Goal: Communication & Community: Participate in discussion

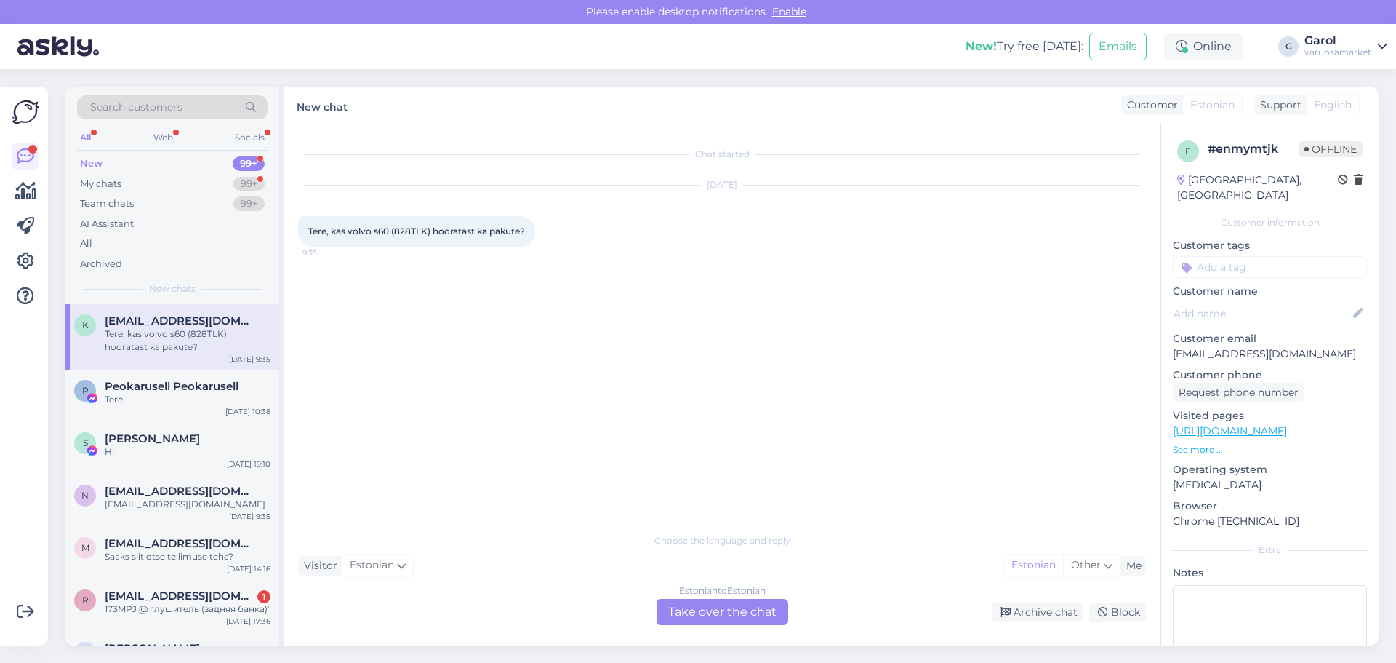
click at [698, 604] on div "Estonian to Estonian Take over the chat" at bounding box center [723, 612] width 132 height 26
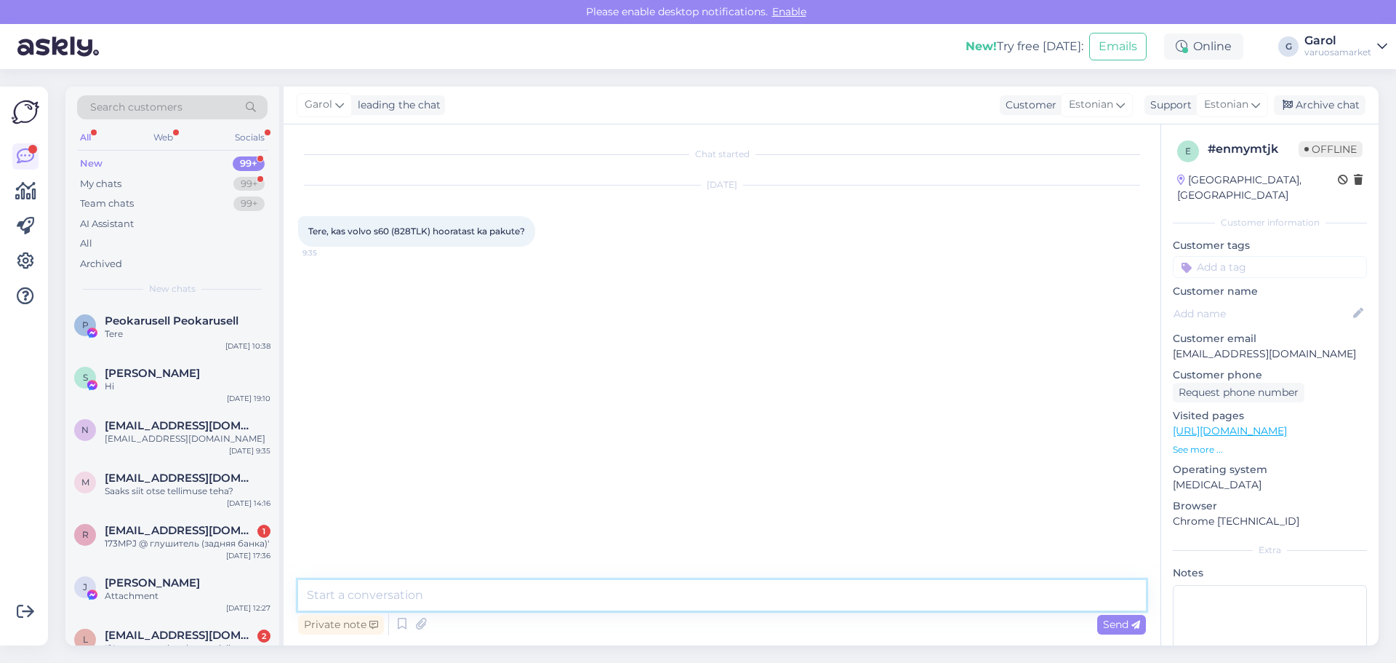
click at [639, 598] on textarea at bounding box center [722, 595] width 848 height 31
click at [804, 591] on textarea "Tere, on tellitav mitmelt erinevalt firmalt 1tp tarnega. LuK tootjalt näidisena…" at bounding box center [722, 595] width 848 height 31
type textarea "Tere, on tellitav mitmelt erinevalt firmalt 1tp tarnega. LuK tootjalt näidisena…"
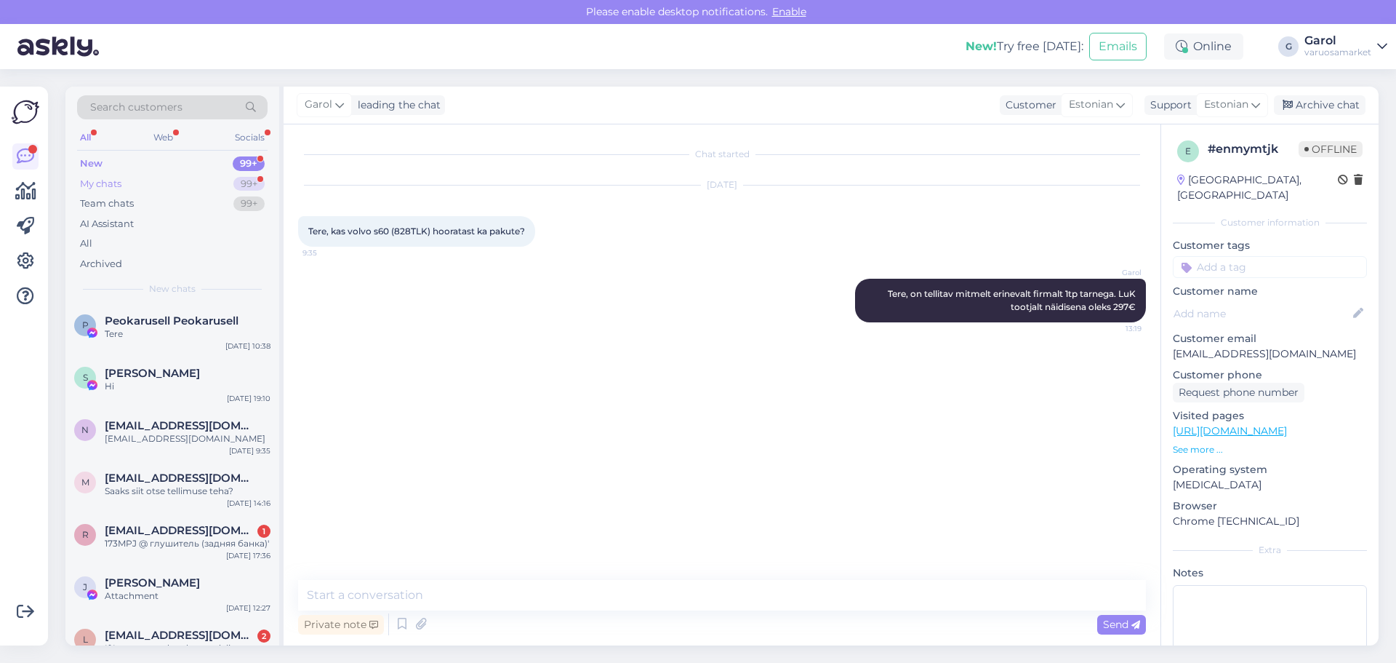
click at [230, 186] on div "My chats 99+" at bounding box center [172, 184] width 191 height 20
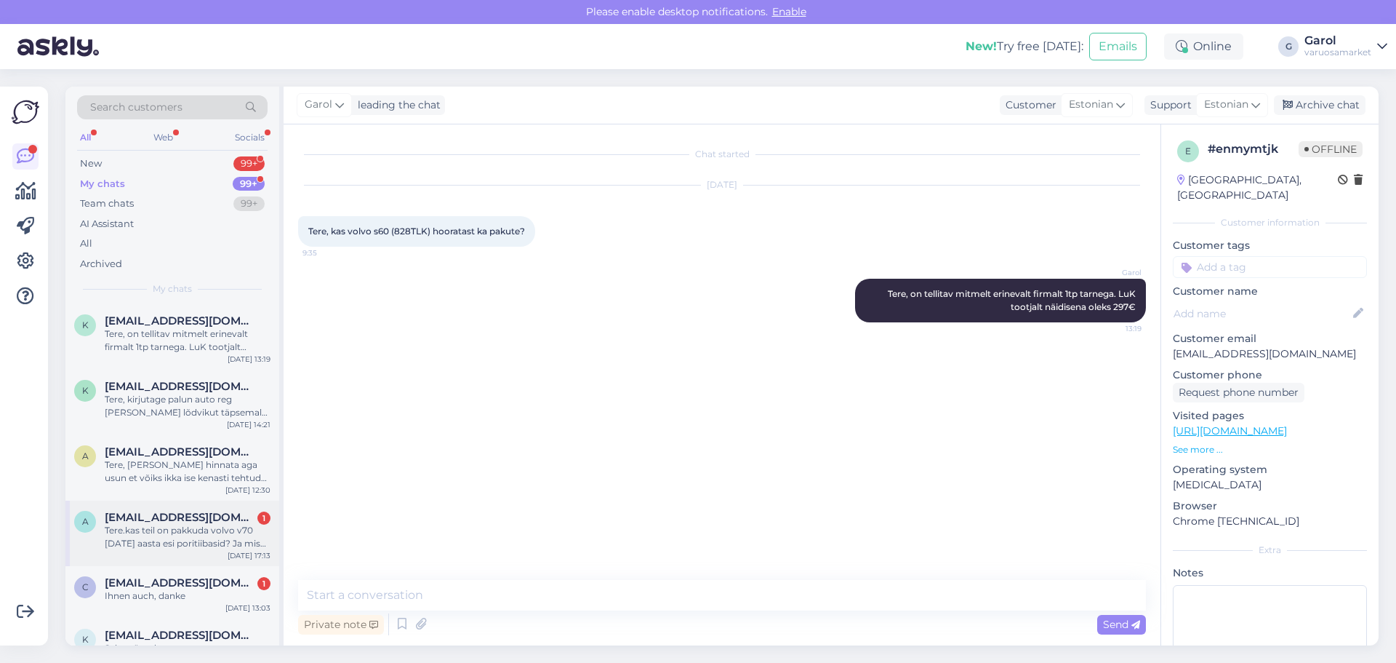
click at [207, 534] on div "Tere.kas teil on pakkuda volvo v70 [DATE] aasta esi poritiibasid? Ja mis hinnag…" at bounding box center [188, 537] width 166 height 26
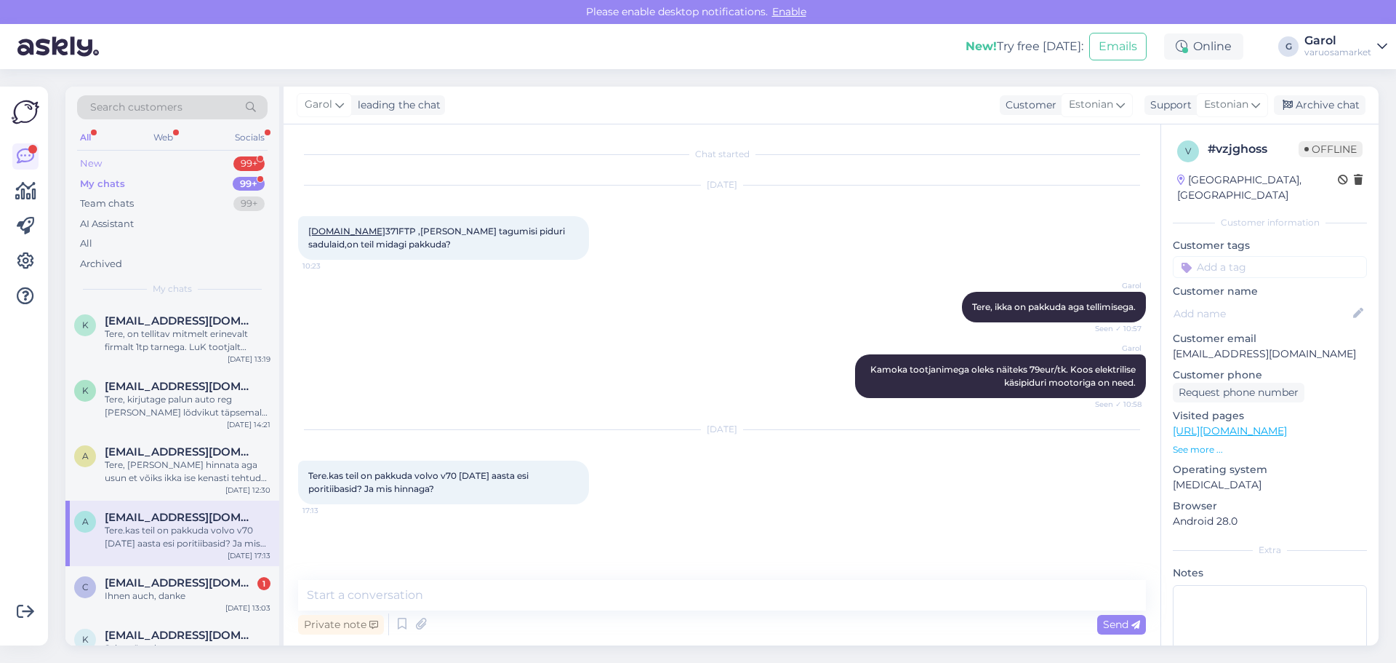
click at [191, 164] on div "New 99+" at bounding box center [172, 163] width 191 height 20
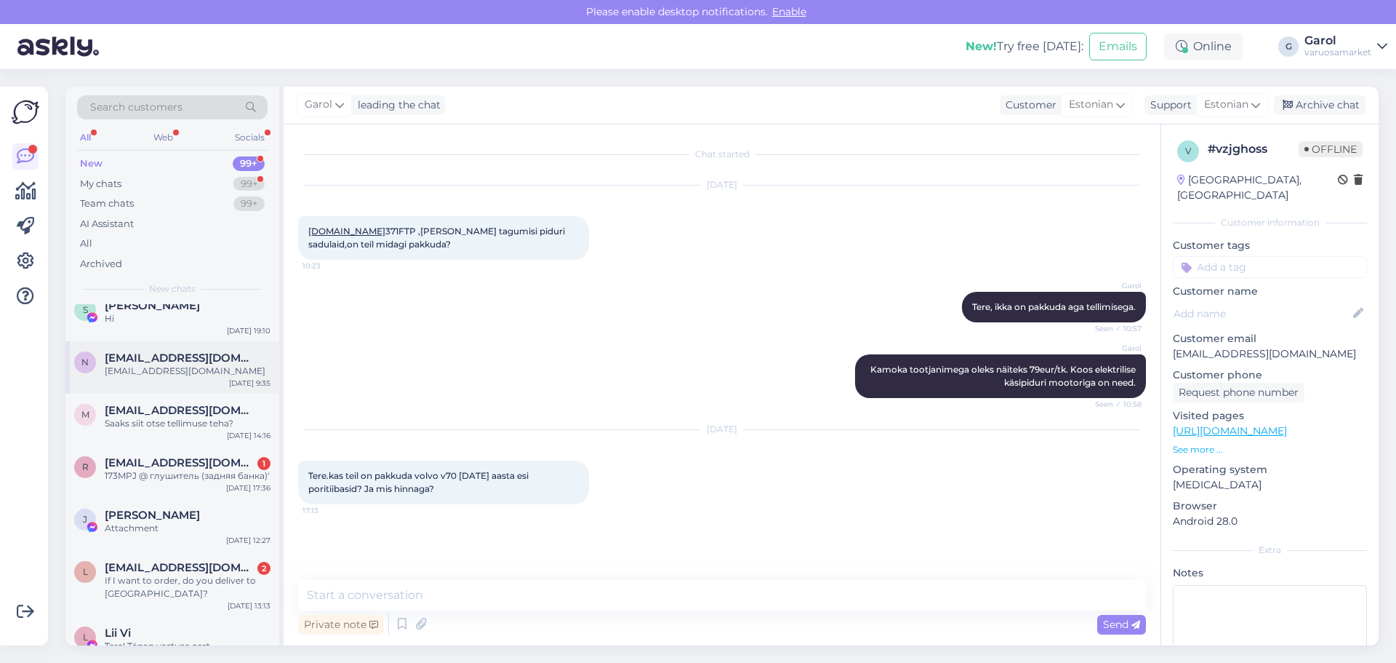
scroll to position [73, 0]
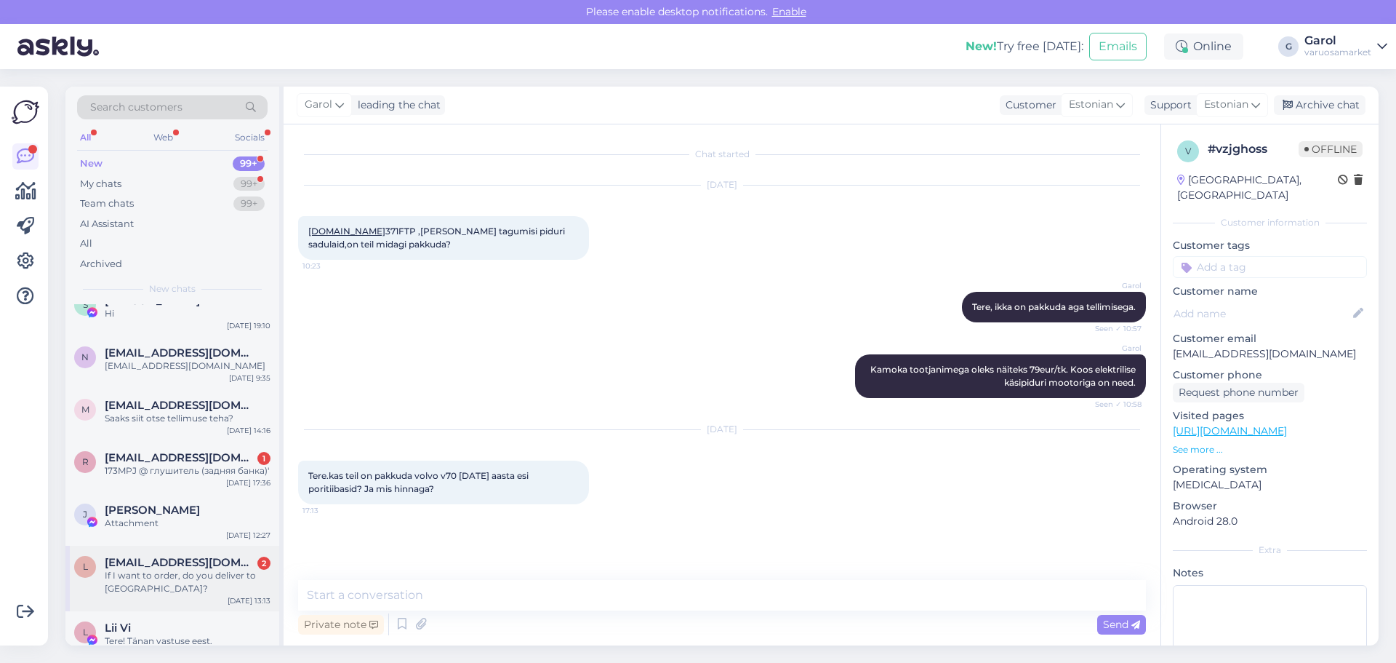
click at [217, 572] on div "If I want to order, do you deliver to [GEOGRAPHIC_DATA]?" at bounding box center [188, 582] width 166 height 26
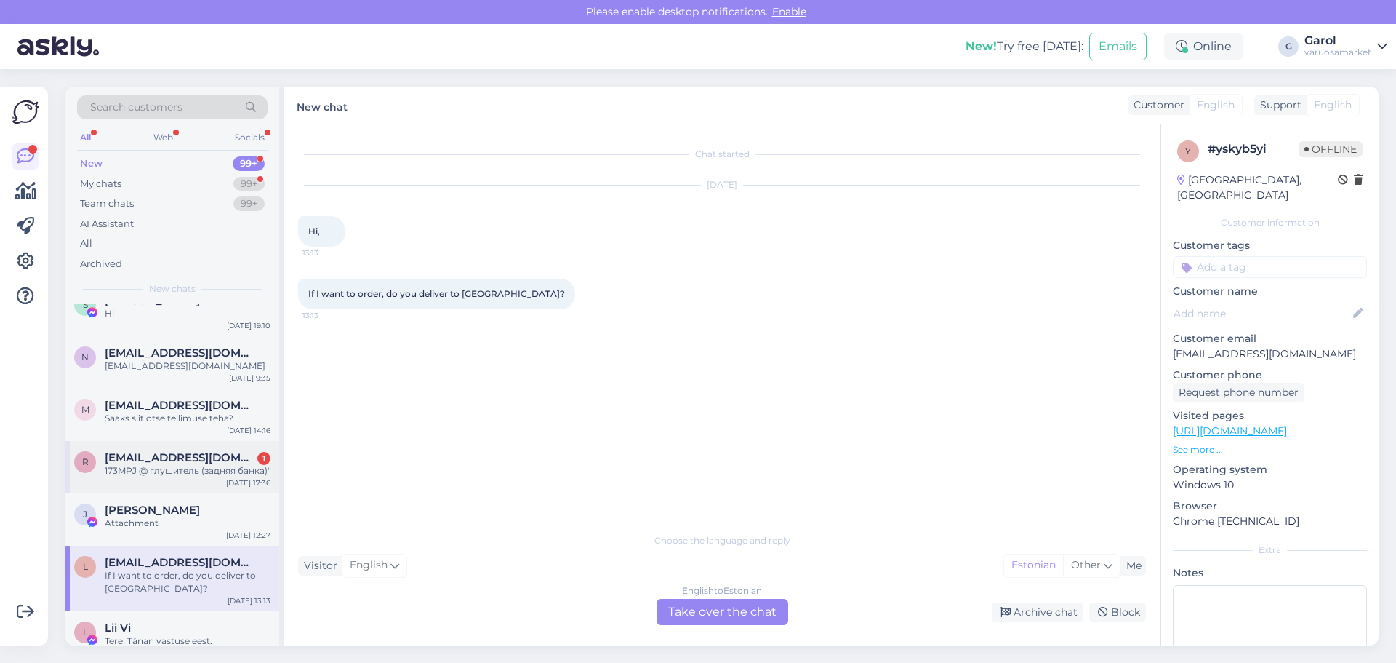
click at [207, 477] on div "r [EMAIL_ADDRESS][DOMAIN_NAME] 1 173MPJ @ глушитель (задняя банка)' [DATE] 17:36" at bounding box center [172, 467] width 214 height 52
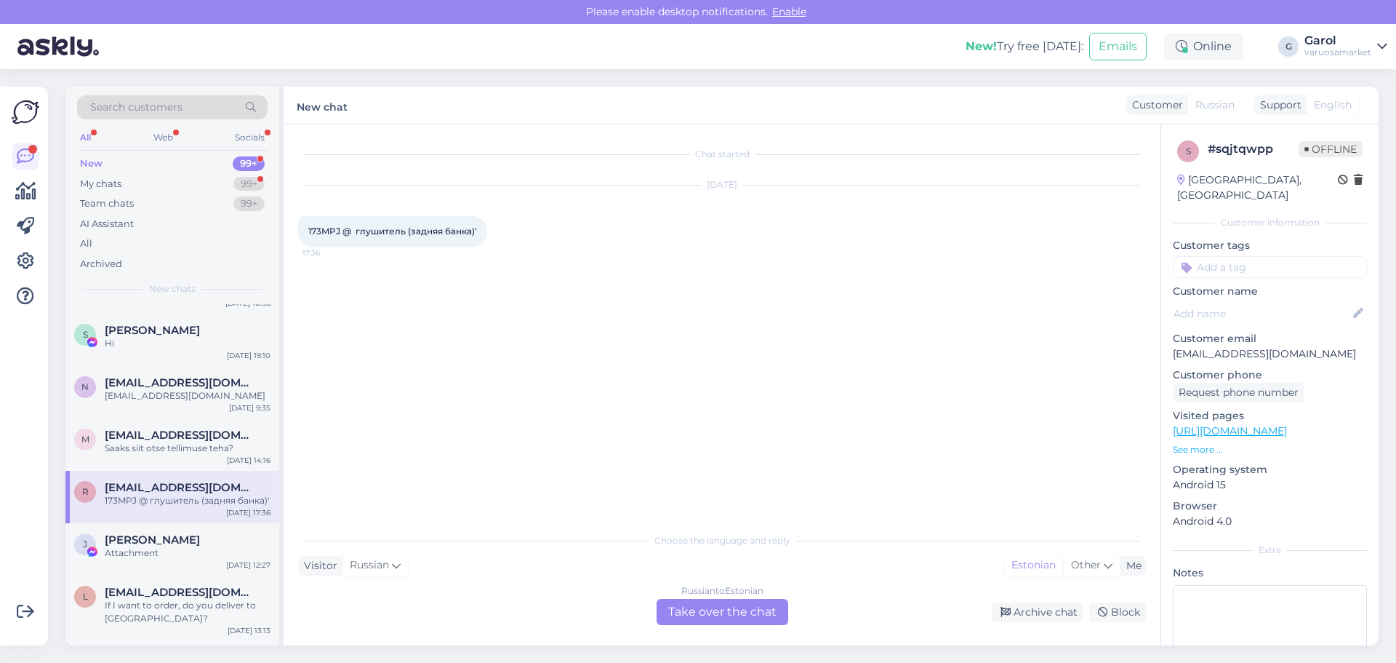
scroll to position [0, 0]
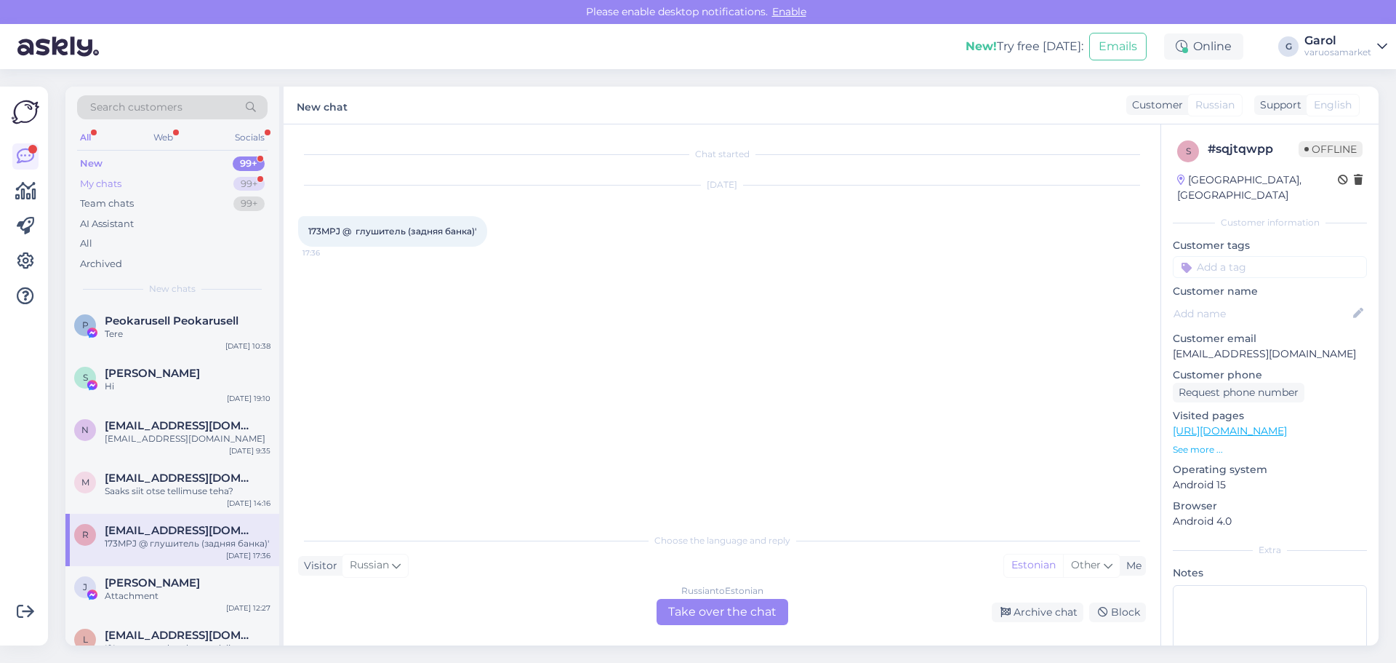
click at [204, 186] on div "My chats 99+" at bounding box center [172, 184] width 191 height 20
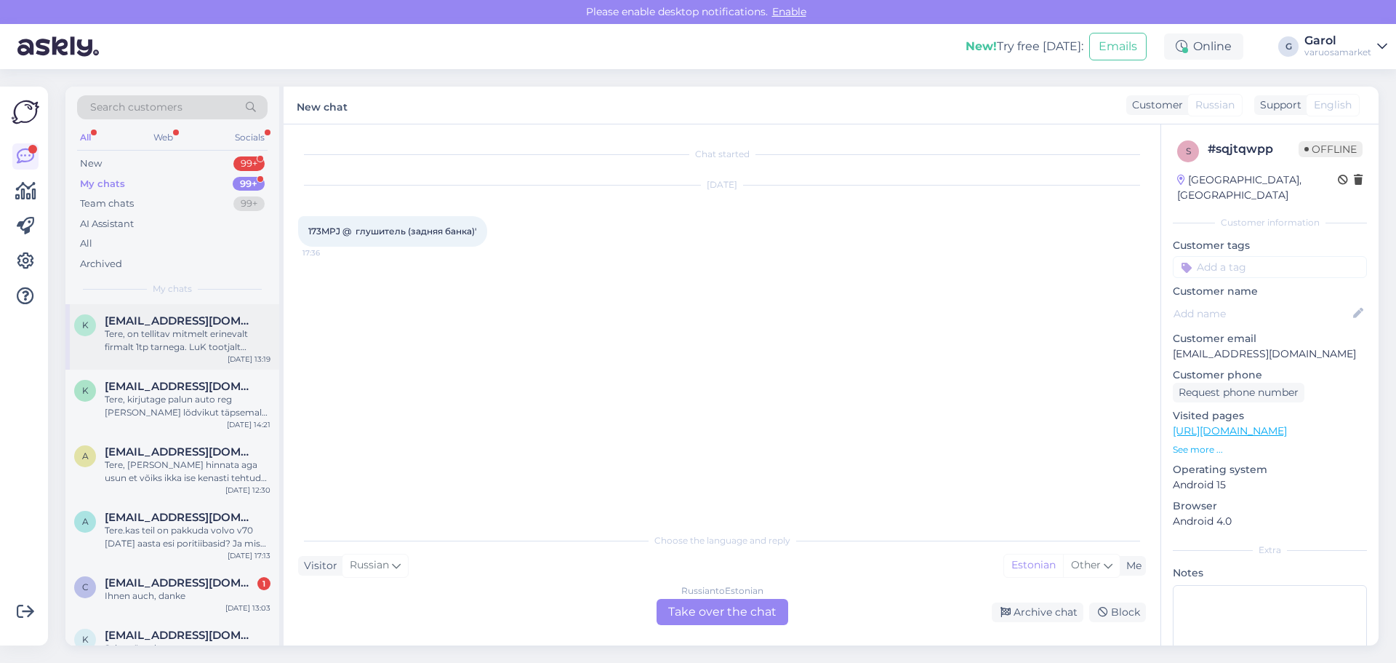
click at [174, 338] on div "Tere, on tellitav mitmelt erinevalt firmalt 1tp tarnega. LuK tootjalt näidisena…" at bounding box center [188, 340] width 166 height 26
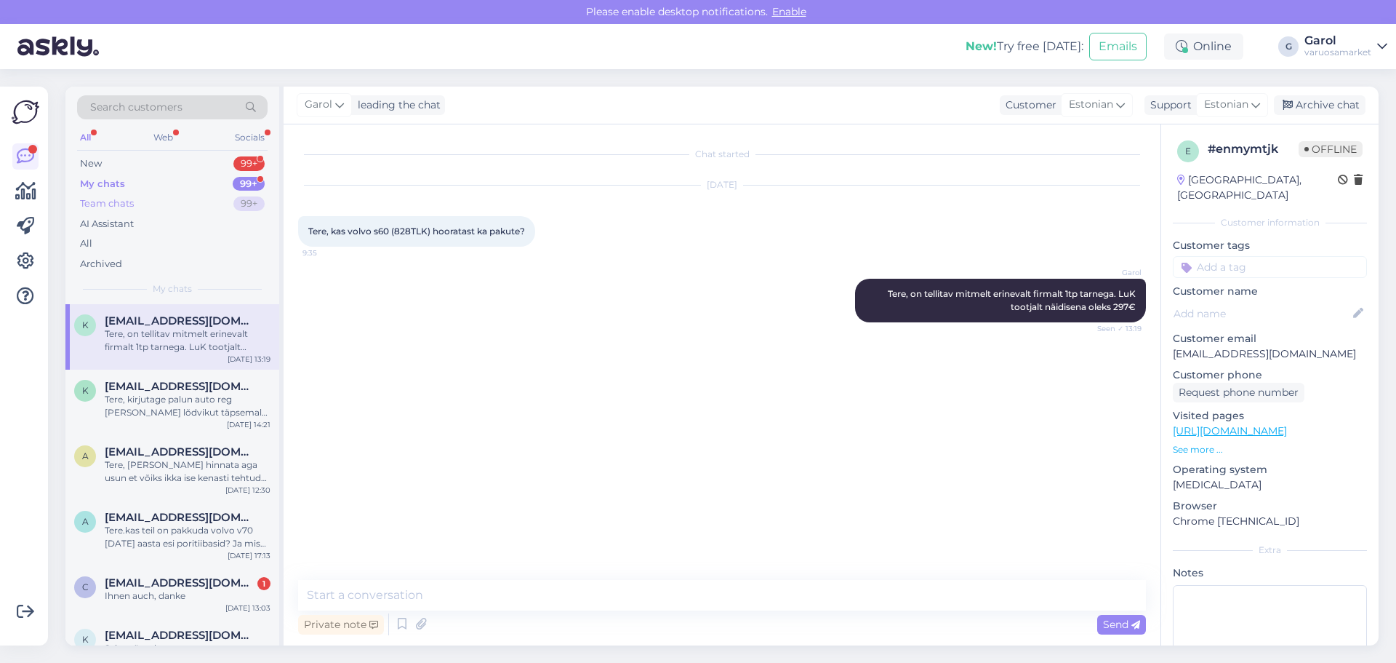
click at [156, 199] on div "Team chats 99+" at bounding box center [172, 203] width 191 height 20
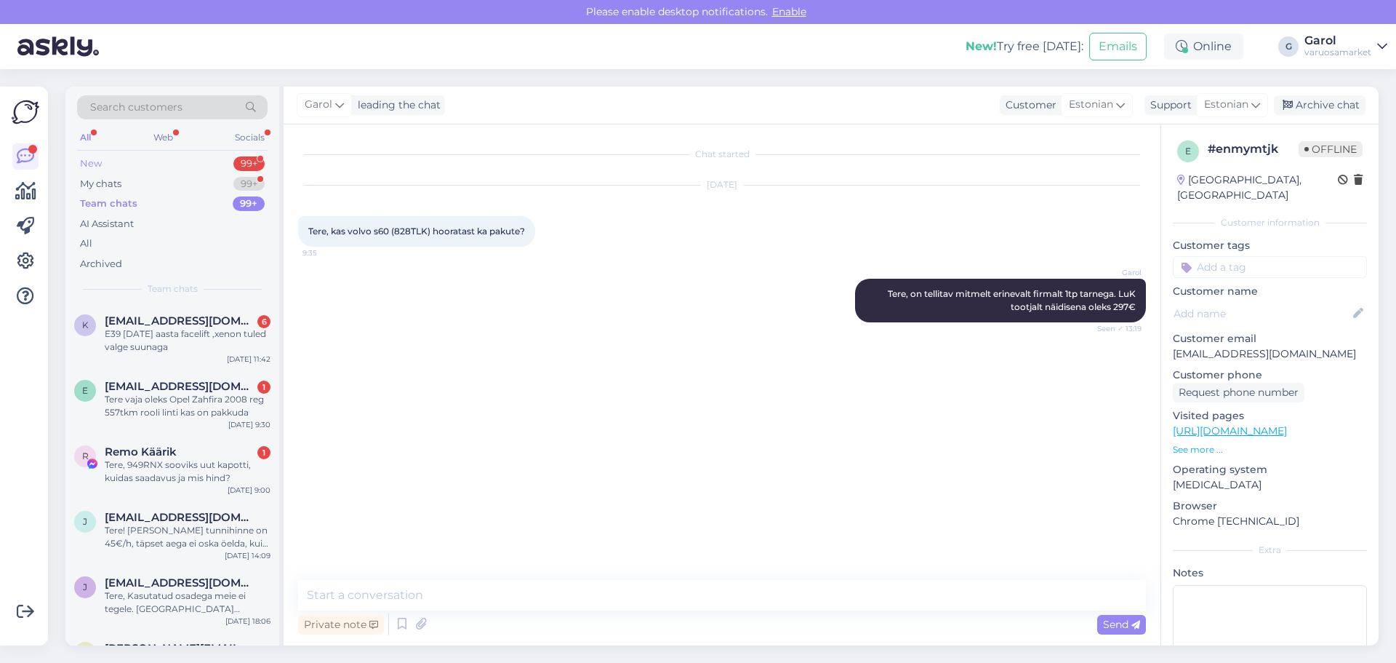
click at [189, 160] on div "New 99+" at bounding box center [172, 163] width 191 height 20
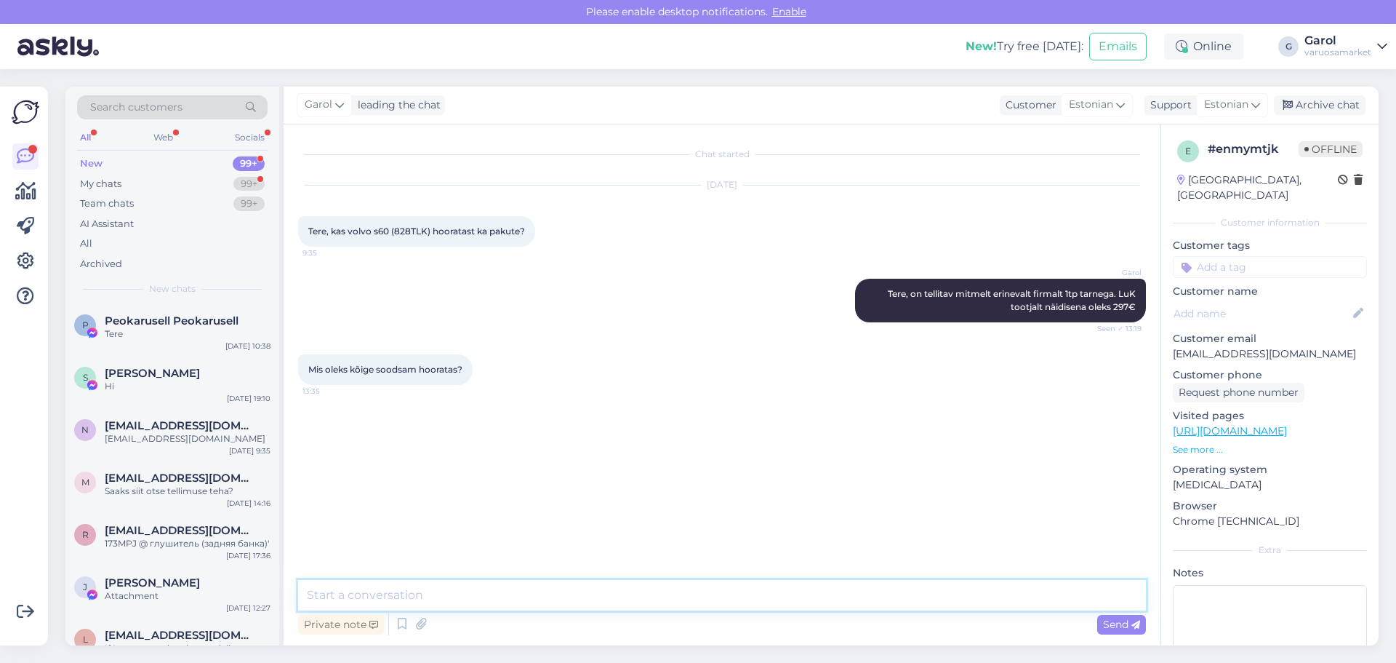
click at [769, 599] on textarea at bounding box center [722, 595] width 848 height 31
type textarea "Siin tegelikult väga soodsamat ei paistagi. LuK [PERSON_NAME] peaaegu sama hinn…"
